Goal: Task Accomplishment & Management: Manage account settings

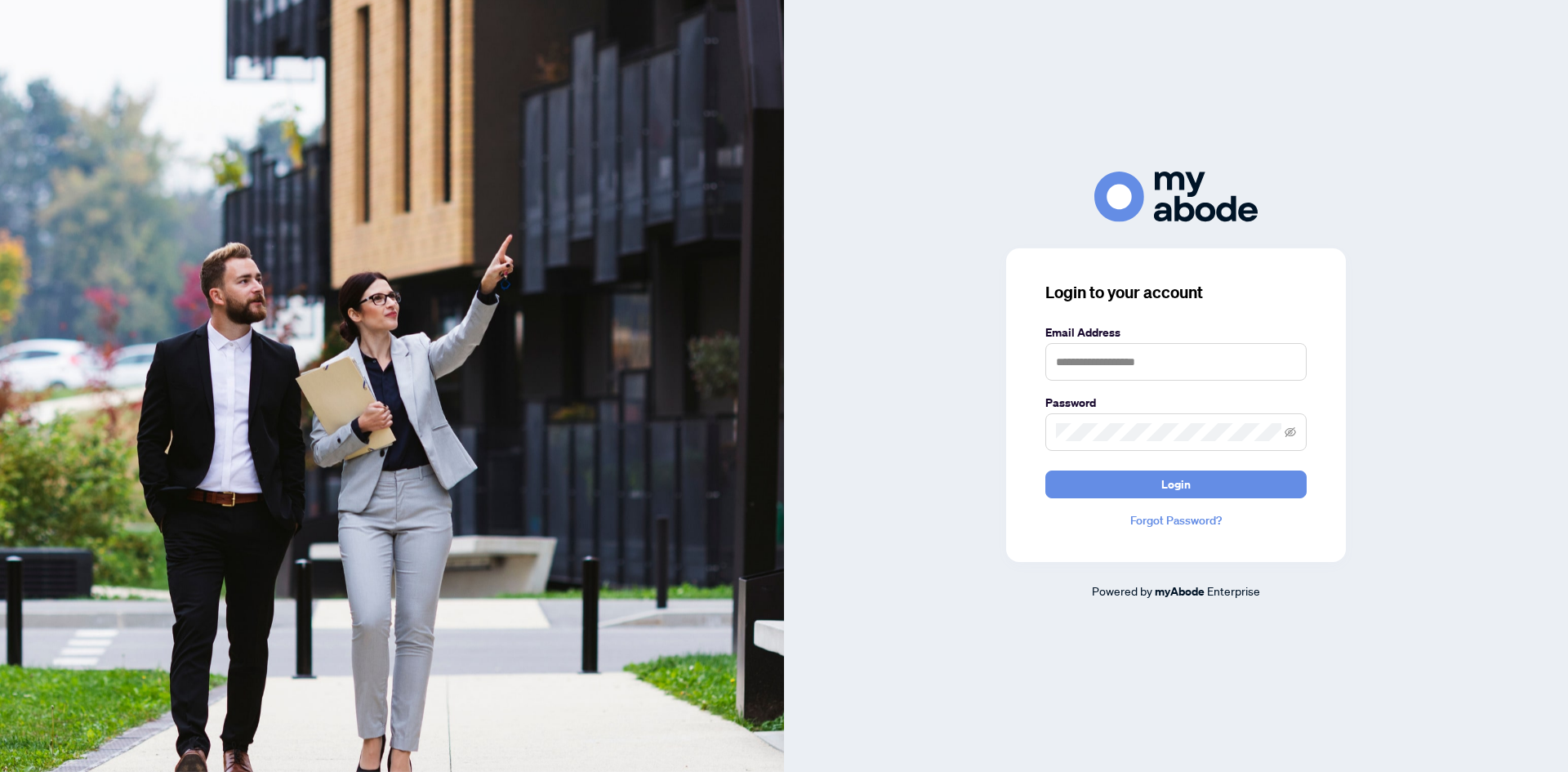
click at [1087, 329] on label "Email Address" at bounding box center [1175, 332] width 261 height 18
click at [1094, 363] on input "text" at bounding box center [1175, 362] width 261 height 38
type input "**********"
click at [1045, 470] on button "Login" at bounding box center [1175, 484] width 261 height 28
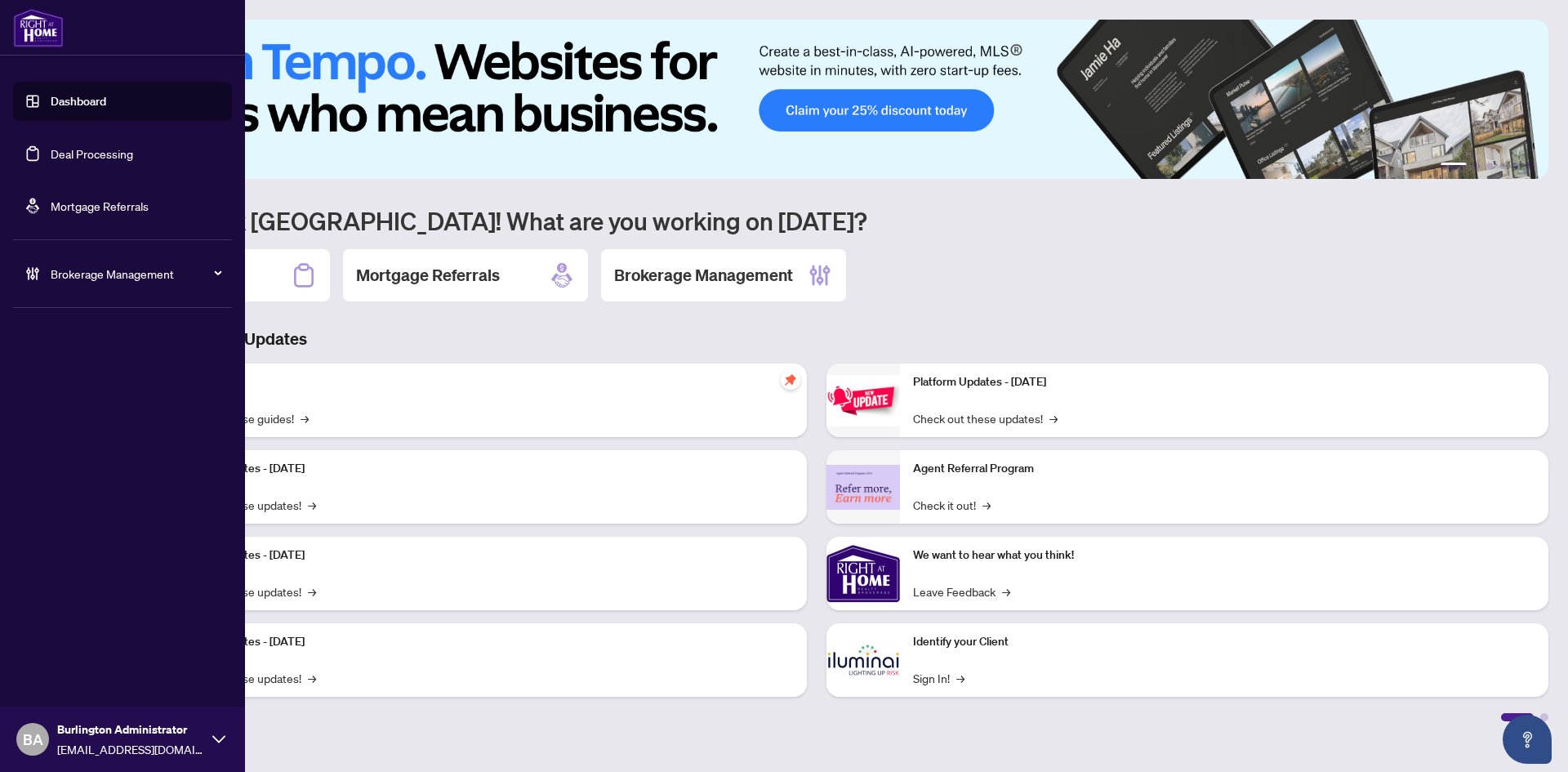
click at [51, 158] on link "Deal Processing" at bounding box center [91, 153] width 82 height 14
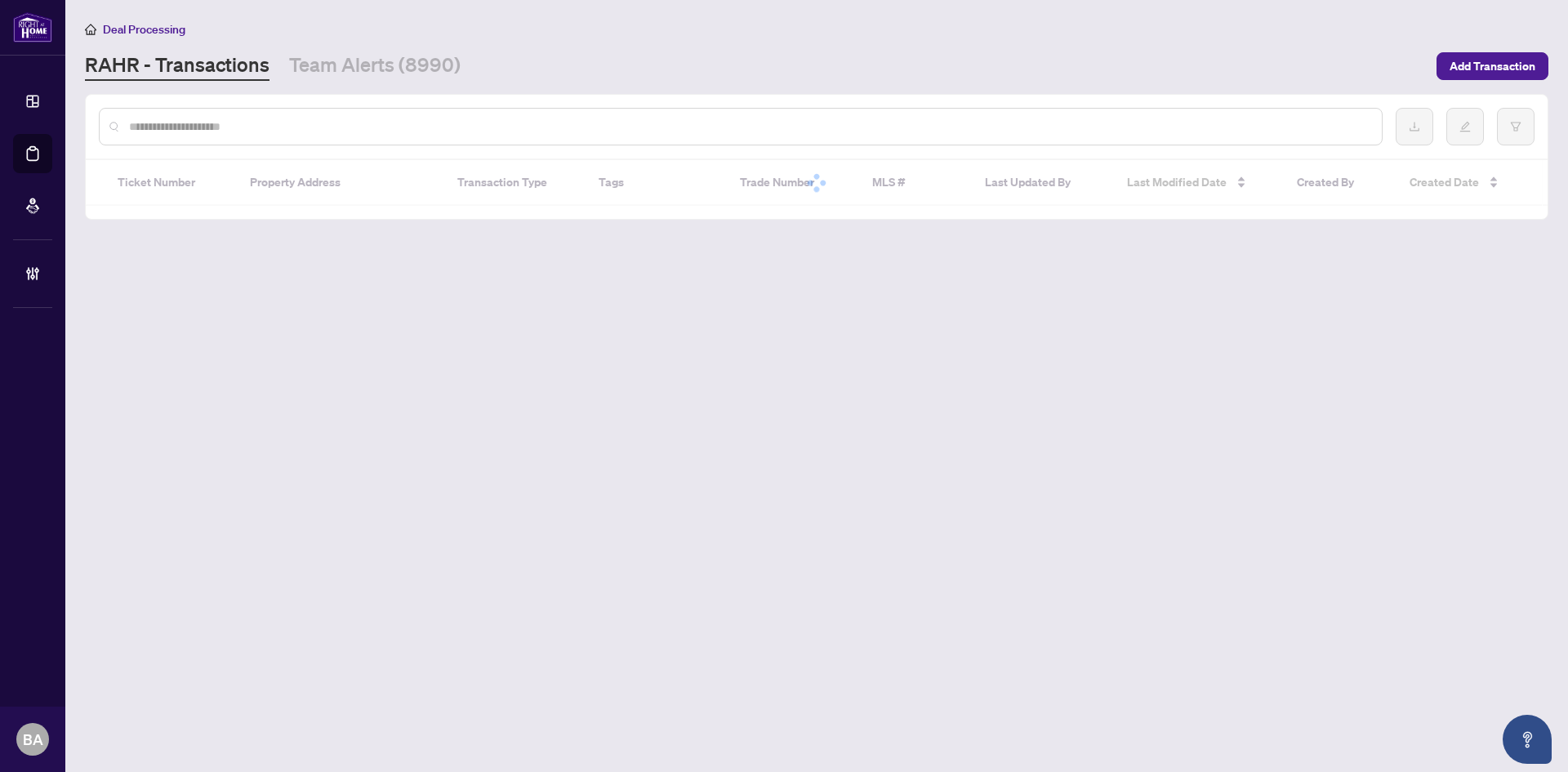
click at [320, 72] on link "Team Alerts (8990)" at bounding box center [375, 66] width 172 height 30
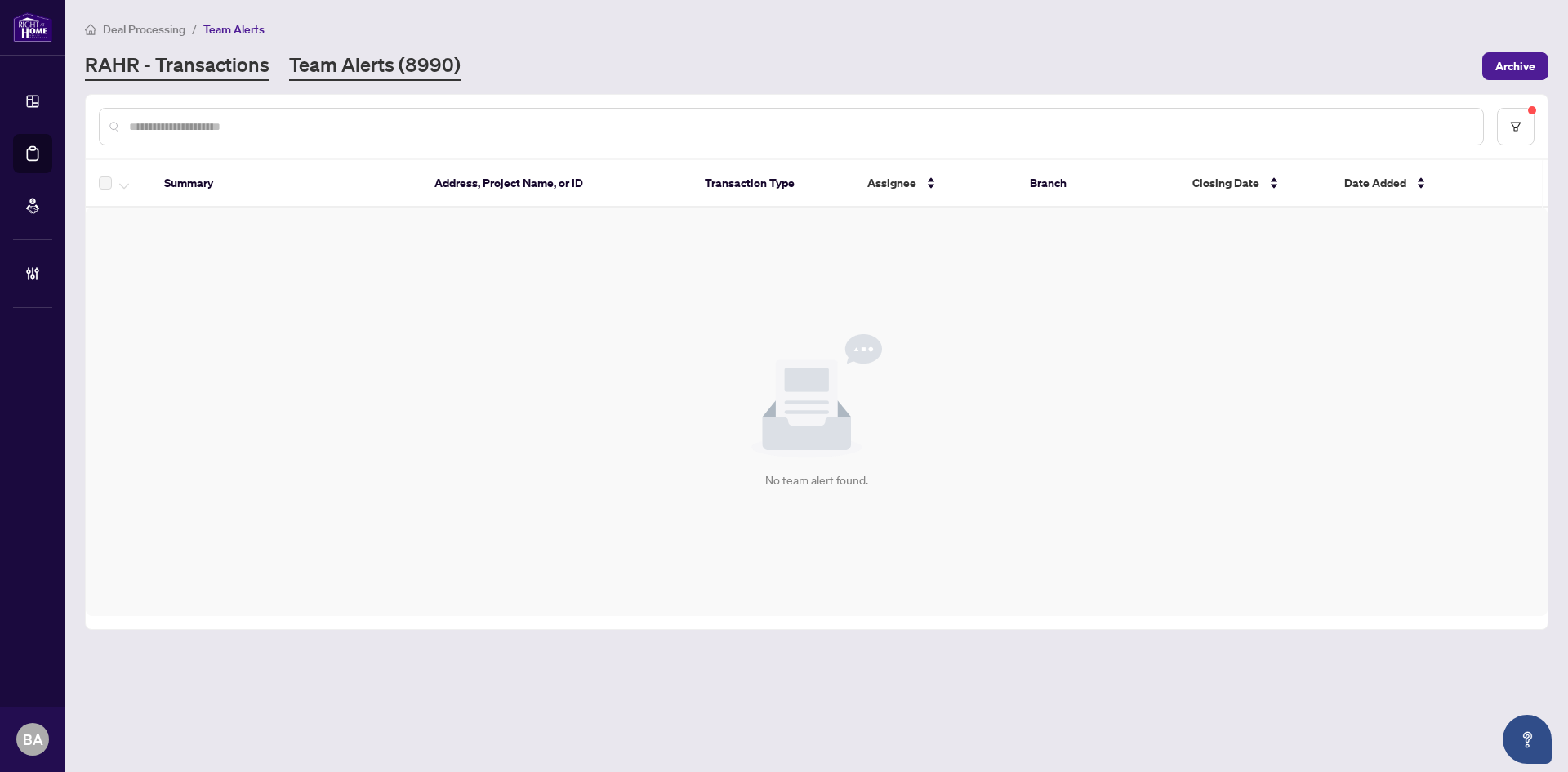
click at [247, 72] on link "RAHR - Transactions" at bounding box center [177, 66] width 184 height 30
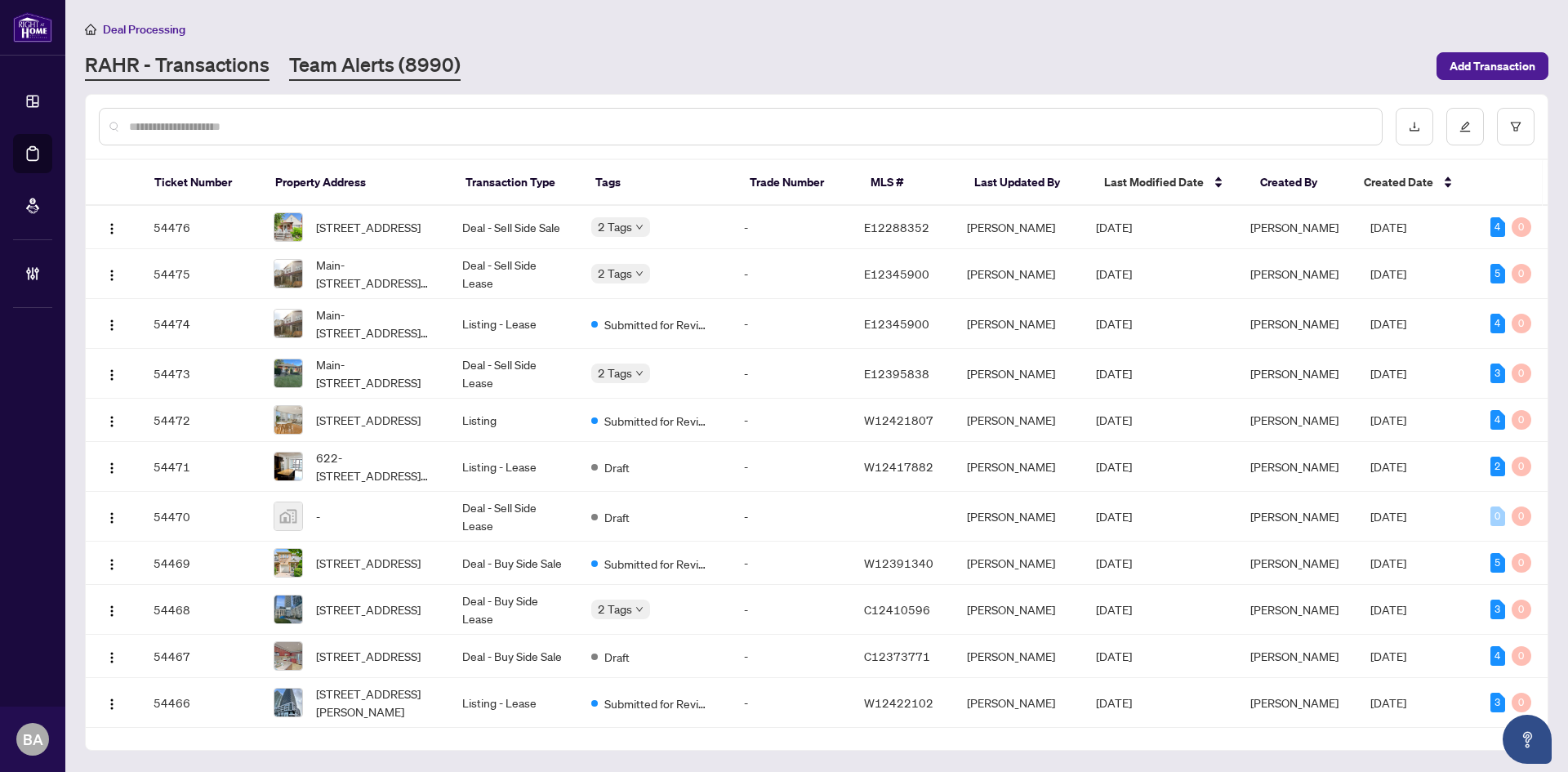
click at [343, 59] on link "Team Alerts (8990)" at bounding box center [375, 66] width 172 height 30
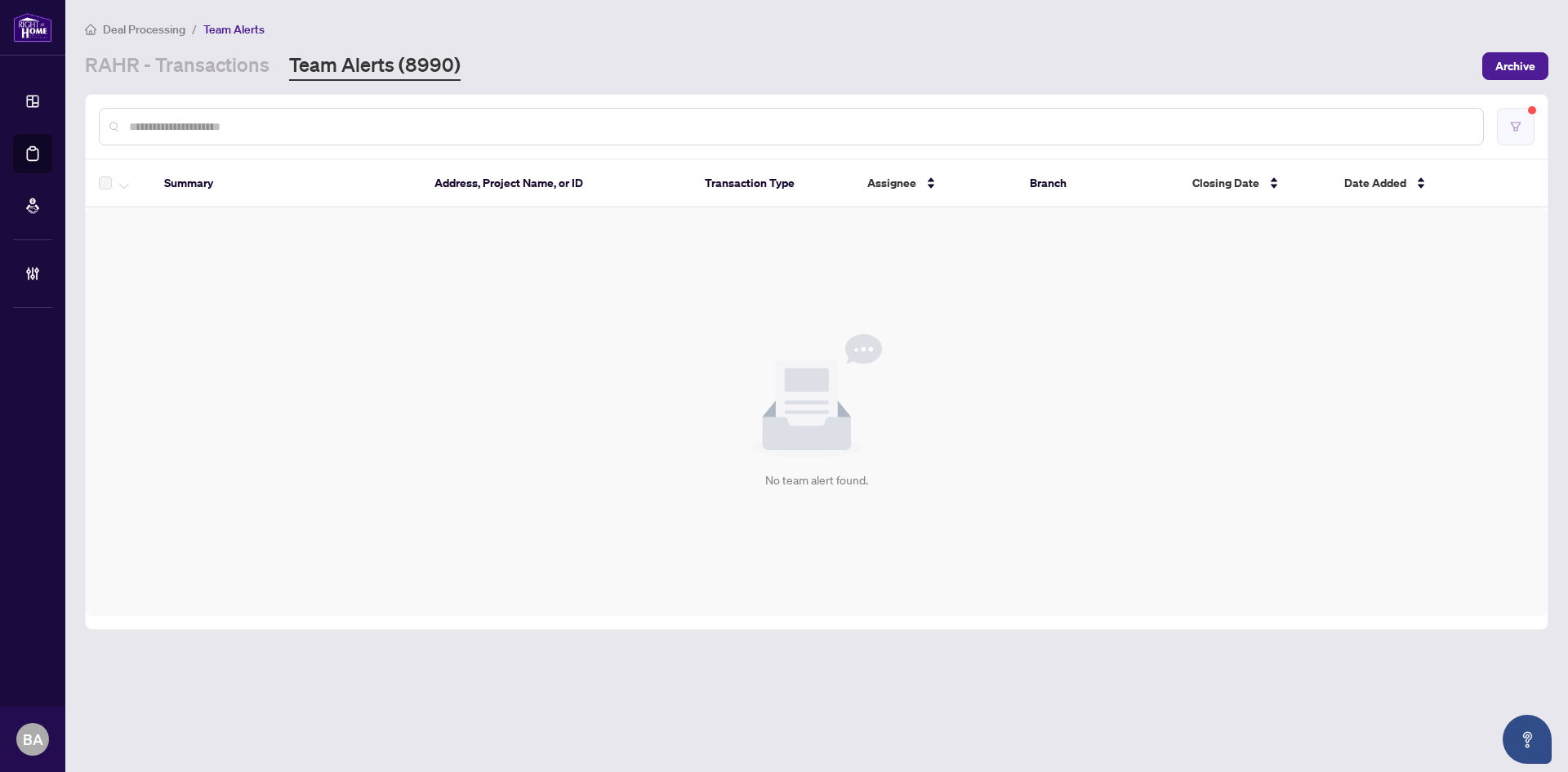
click at [1526, 124] on button "button" at bounding box center [1516, 126] width 38 height 38
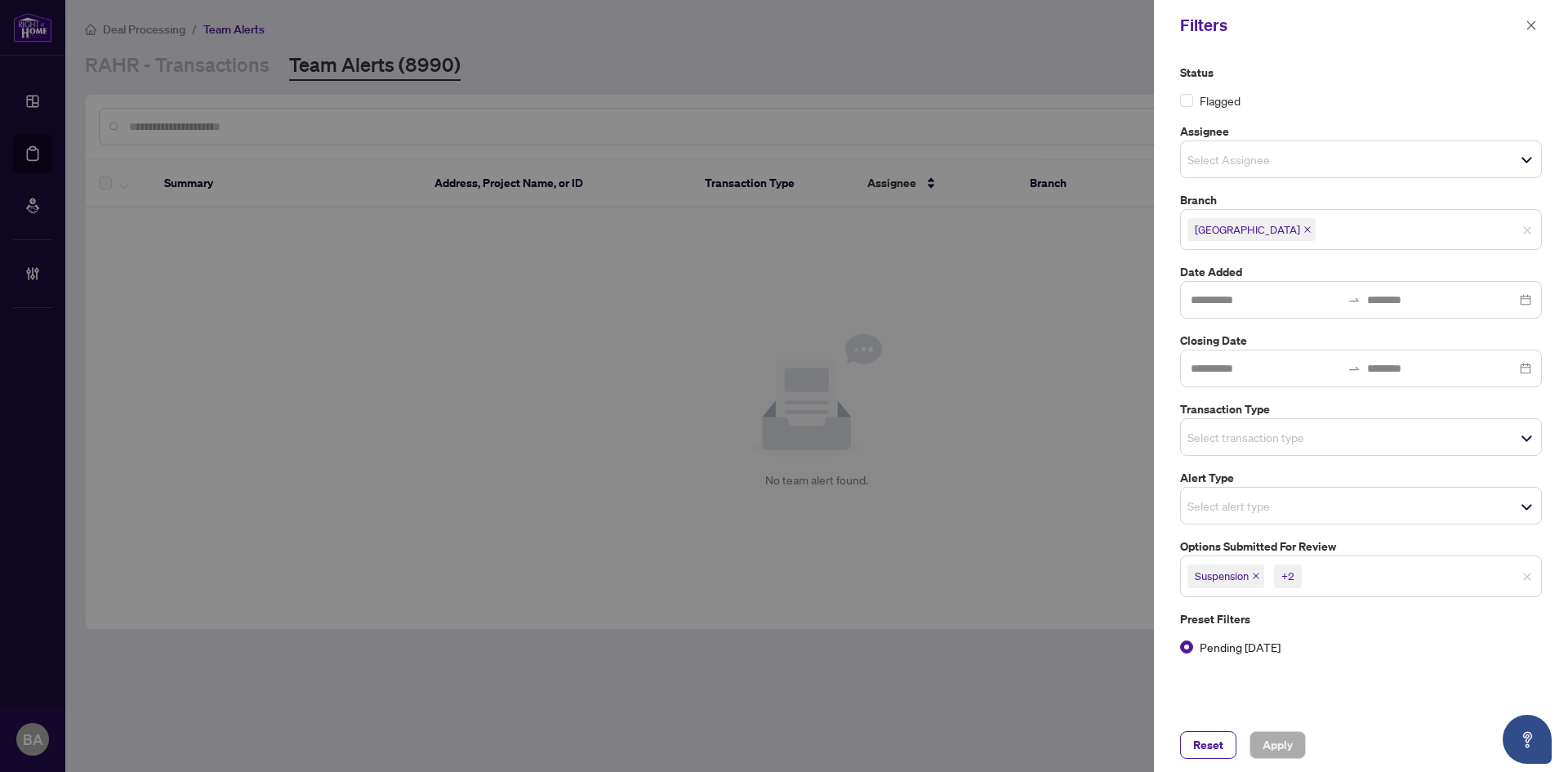
click at [1288, 574] on div "+2" at bounding box center [1287, 576] width 13 height 16
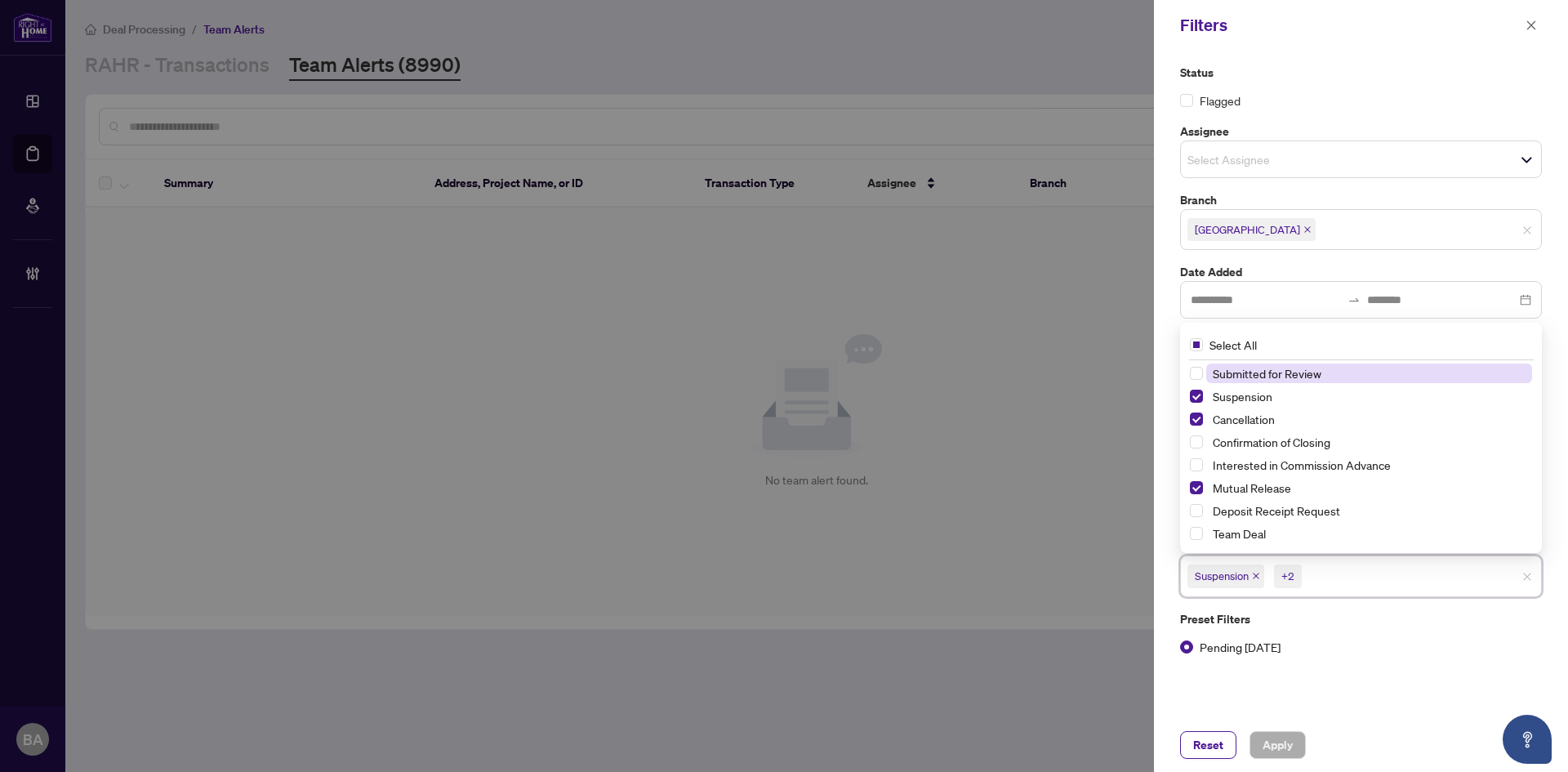
click at [1375, 680] on div "Status Flagged Assignee Select Assignee Branch [GEOGRAPHIC_DATA] Date Added Clo…" at bounding box center [1360, 384] width 414 height 667
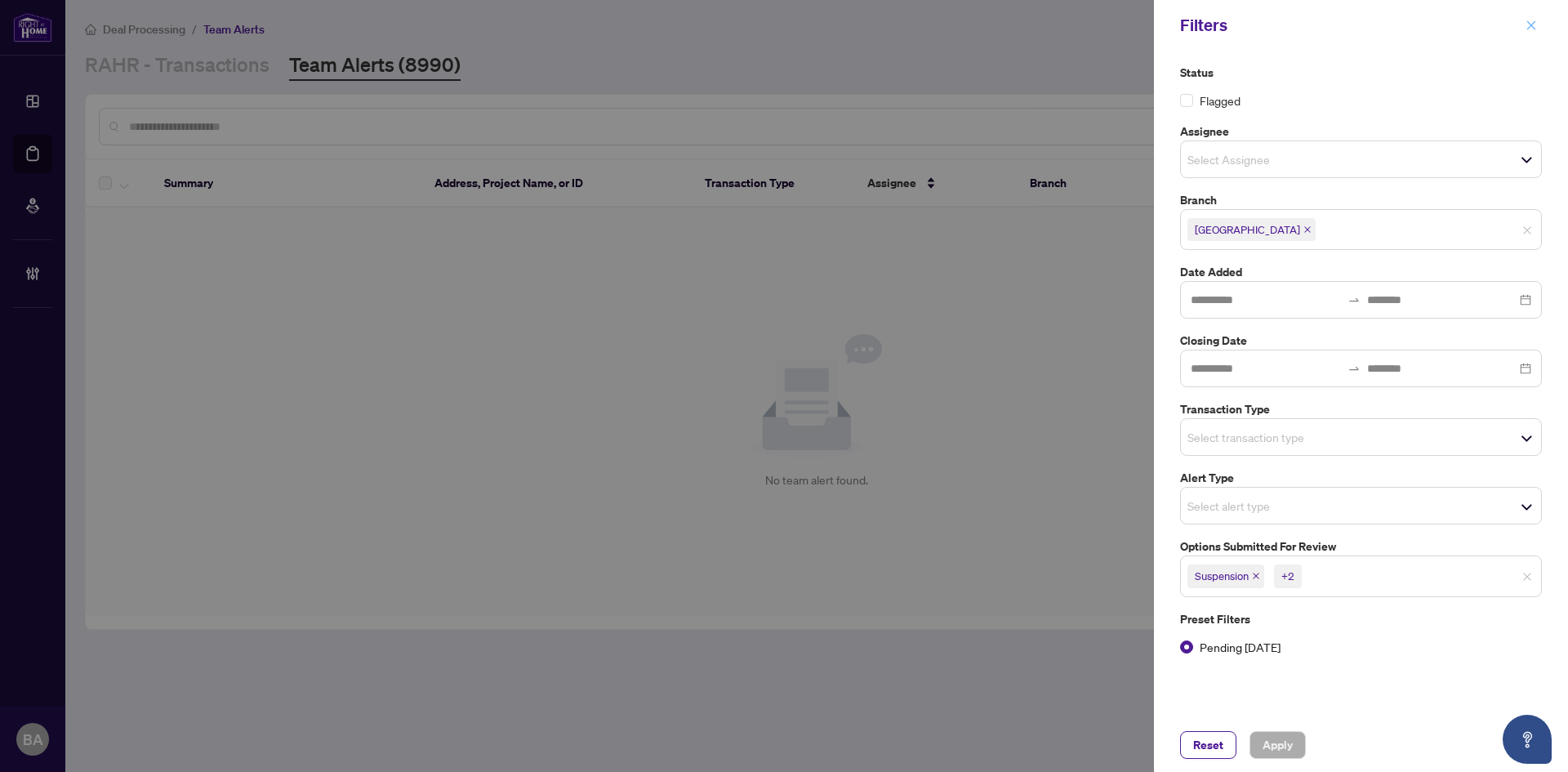
click at [1522, 28] on button "button" at bounding box center [1531, 25] width 22 height 20
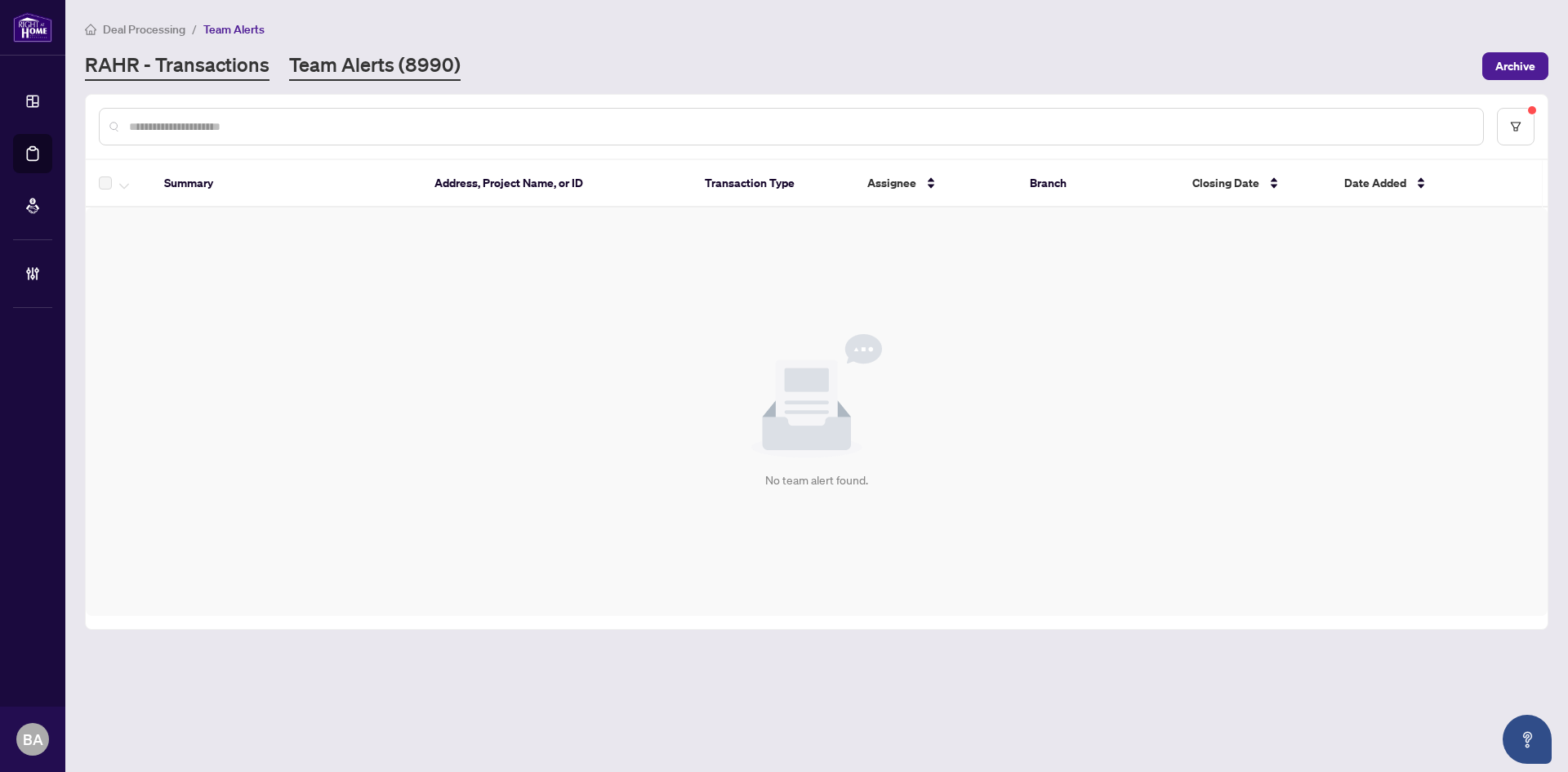
click at [153, 59] on link "RAHR - Transactions" at bounding box center [177, 66] width 184 height 30
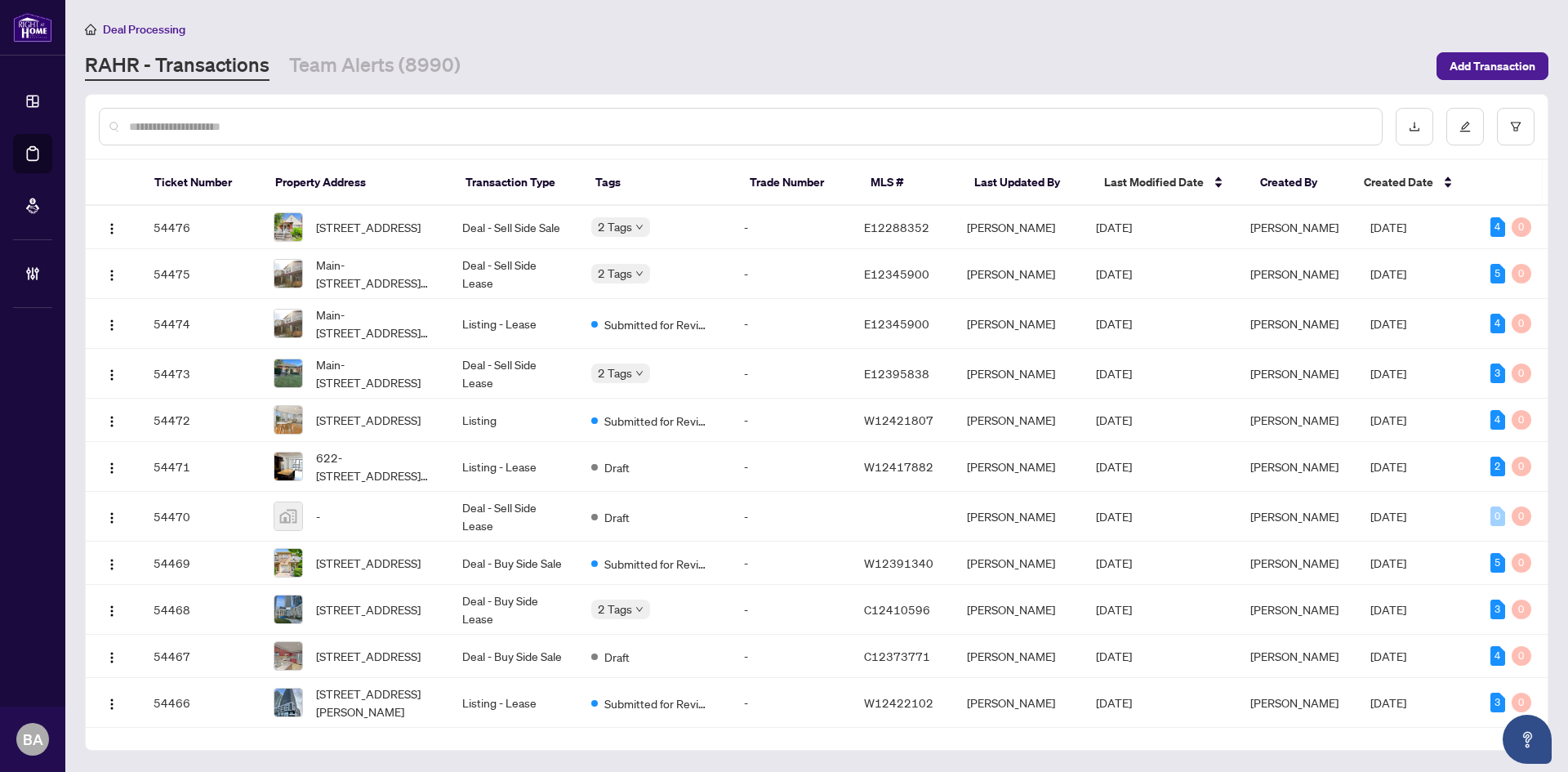
click at [425, 88] on main "Deal Processing [PERSON_NAME] - Transactions Team Alerts (8990) Add Transaction…" at bounding box center [816, 386] width 1502 height 772
click at [430, 54] on link "Team Alerts (8990)" at bounding box center [375, 66] width 172 height 30
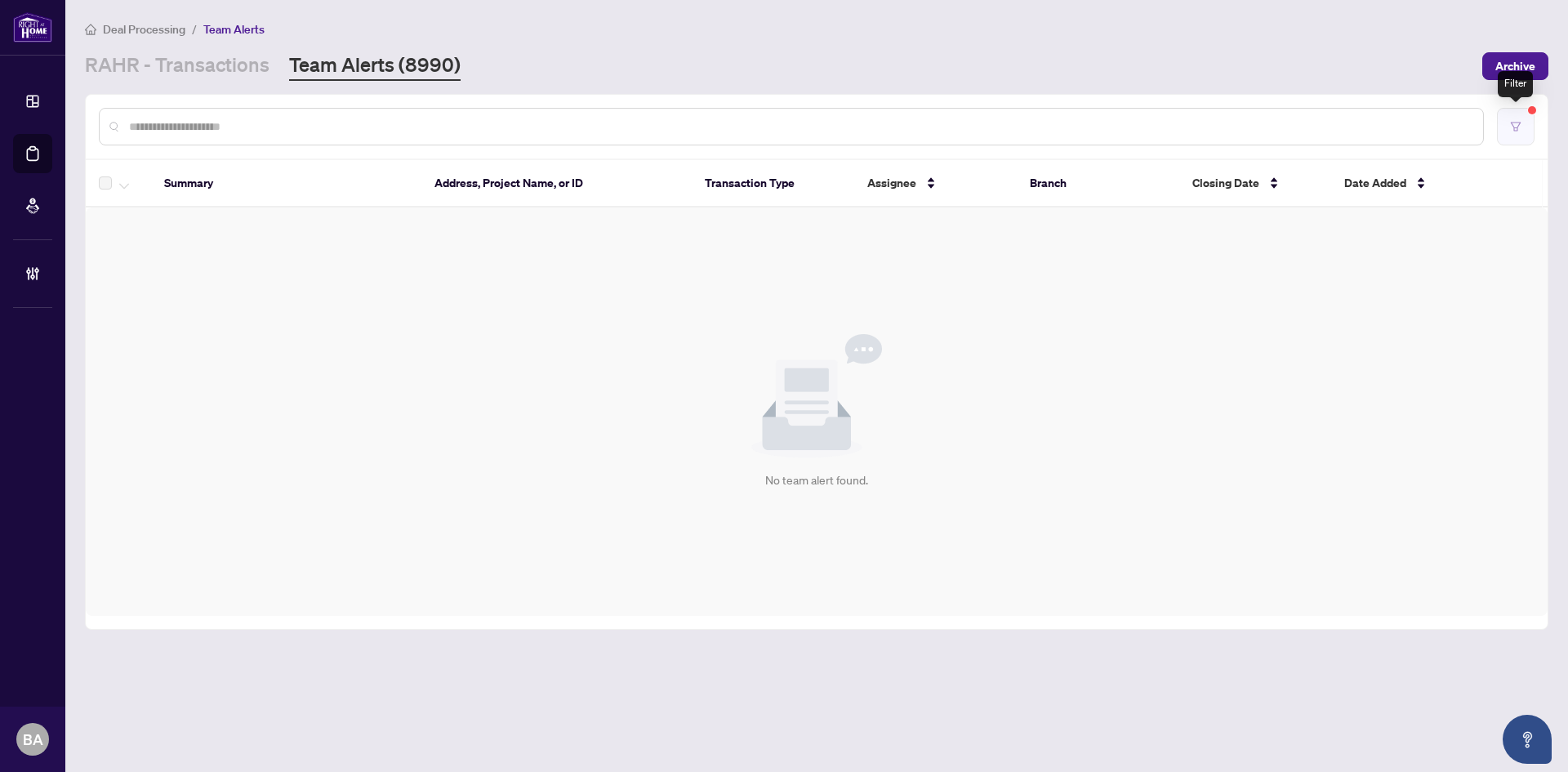
click at [1517, 132] on button "button" at bounding box center [1516, 126] width 38 height 38
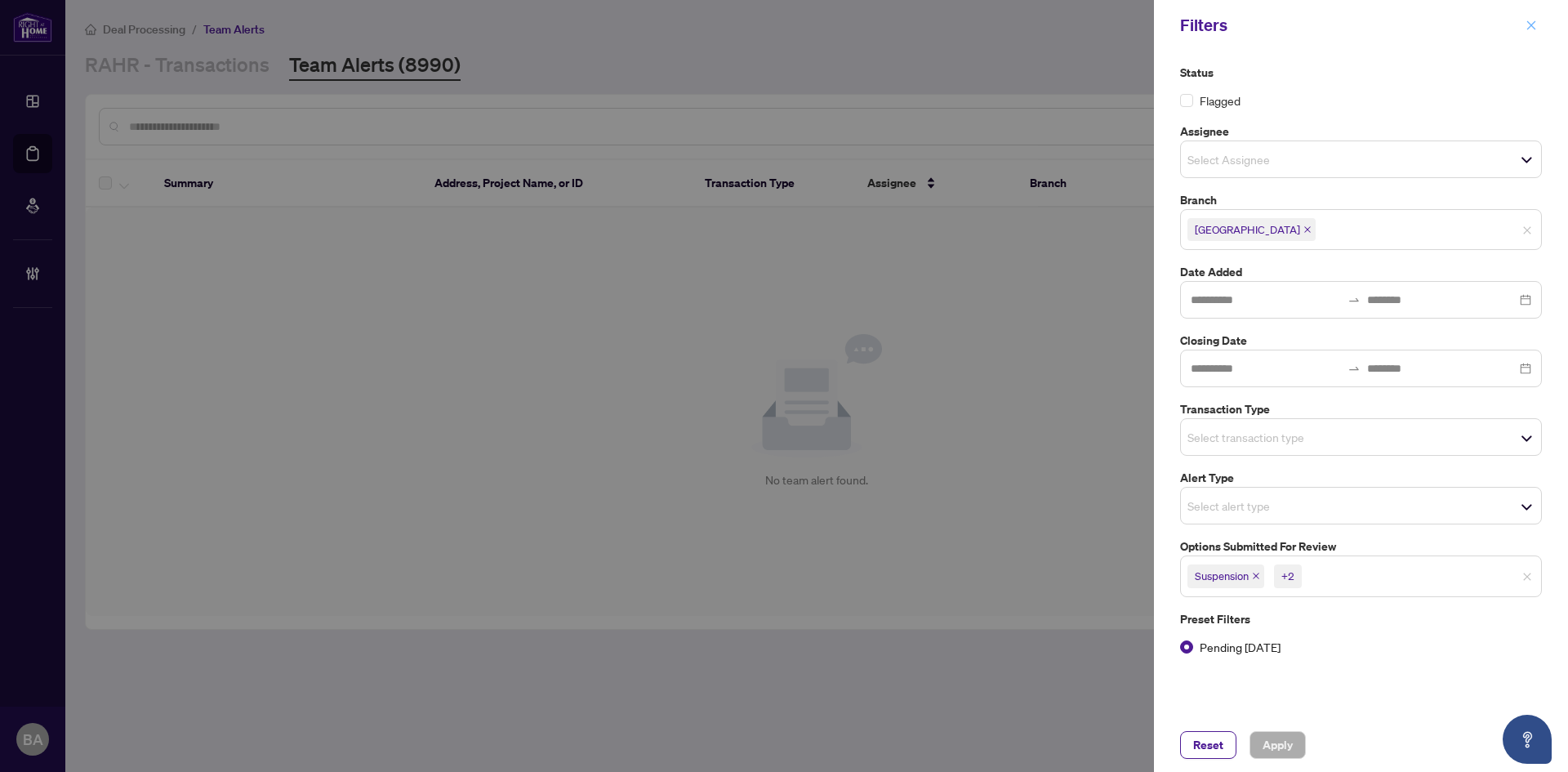
click at [1528, 23] on icon "close" at bounding box center [1531, 25] width 9 height 9
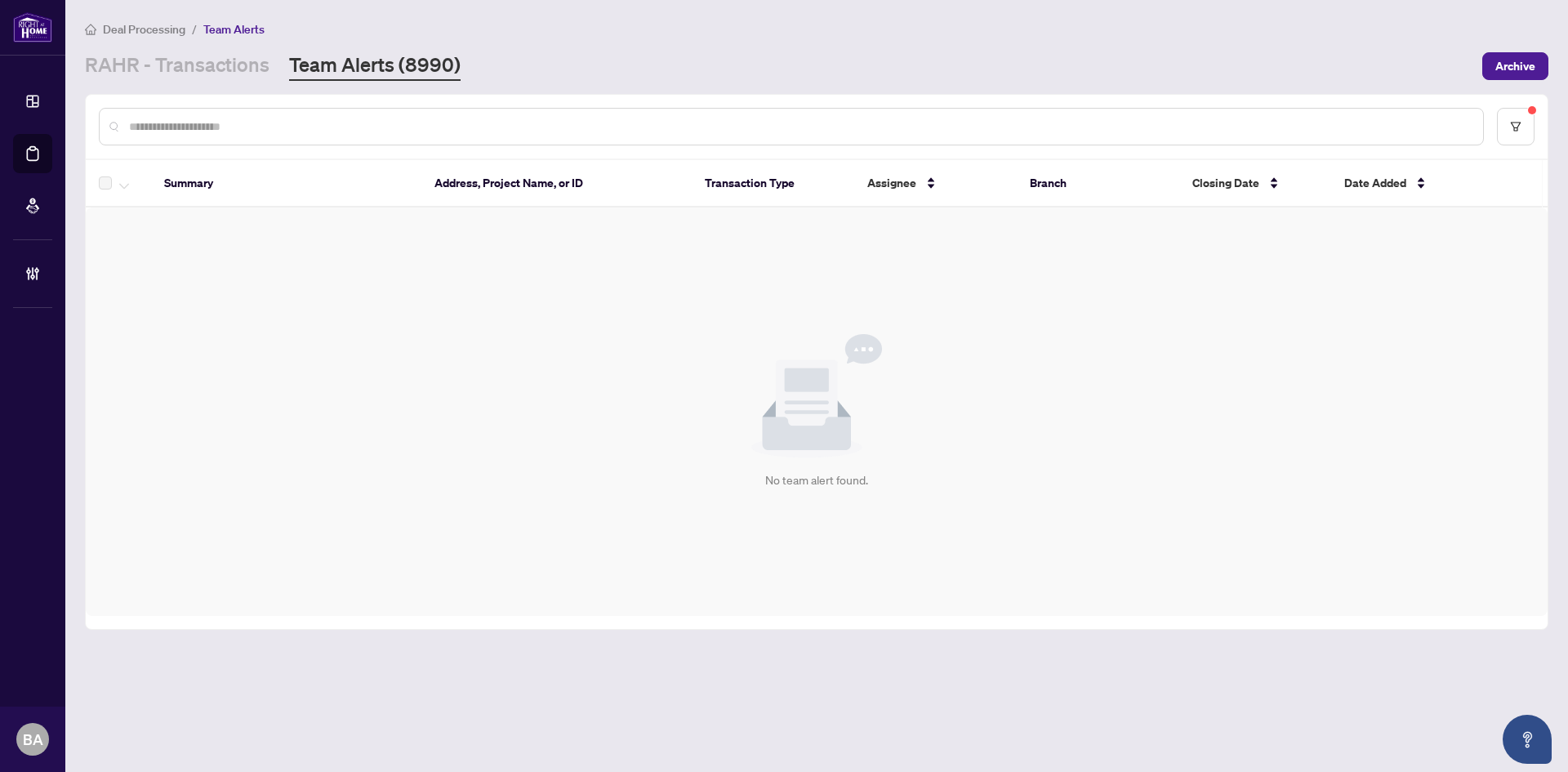
click at [221, 46] on div "Deal Processing / Team Alerts [PERSON_NAME] - Transactions Team Alerts (8990) A…" at bounding box center [816, 51] width 1463 height 61
click at [208, 62] on link "RAHR - Transactions" at bounding box center [177, 66] width 184 height 30
